Goal: Information Seeking & Learning: Compare options

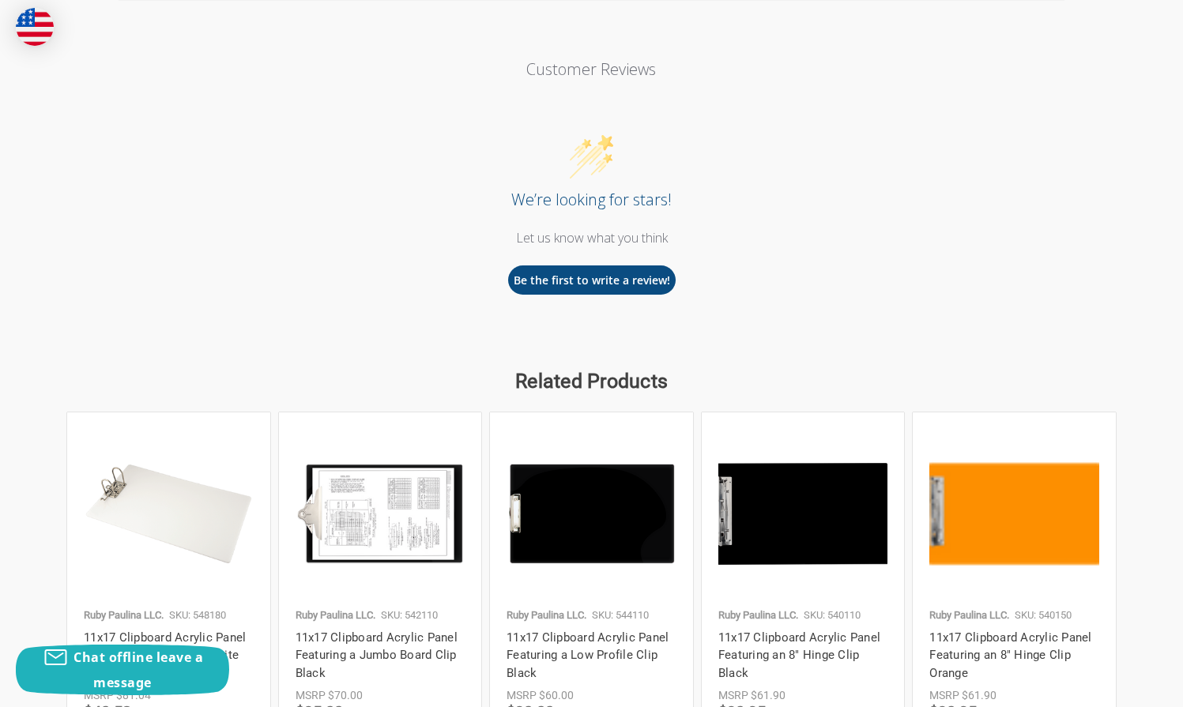
scroll to position [2122, 0]
